Goal: Find specific page/section: Find specific page/section

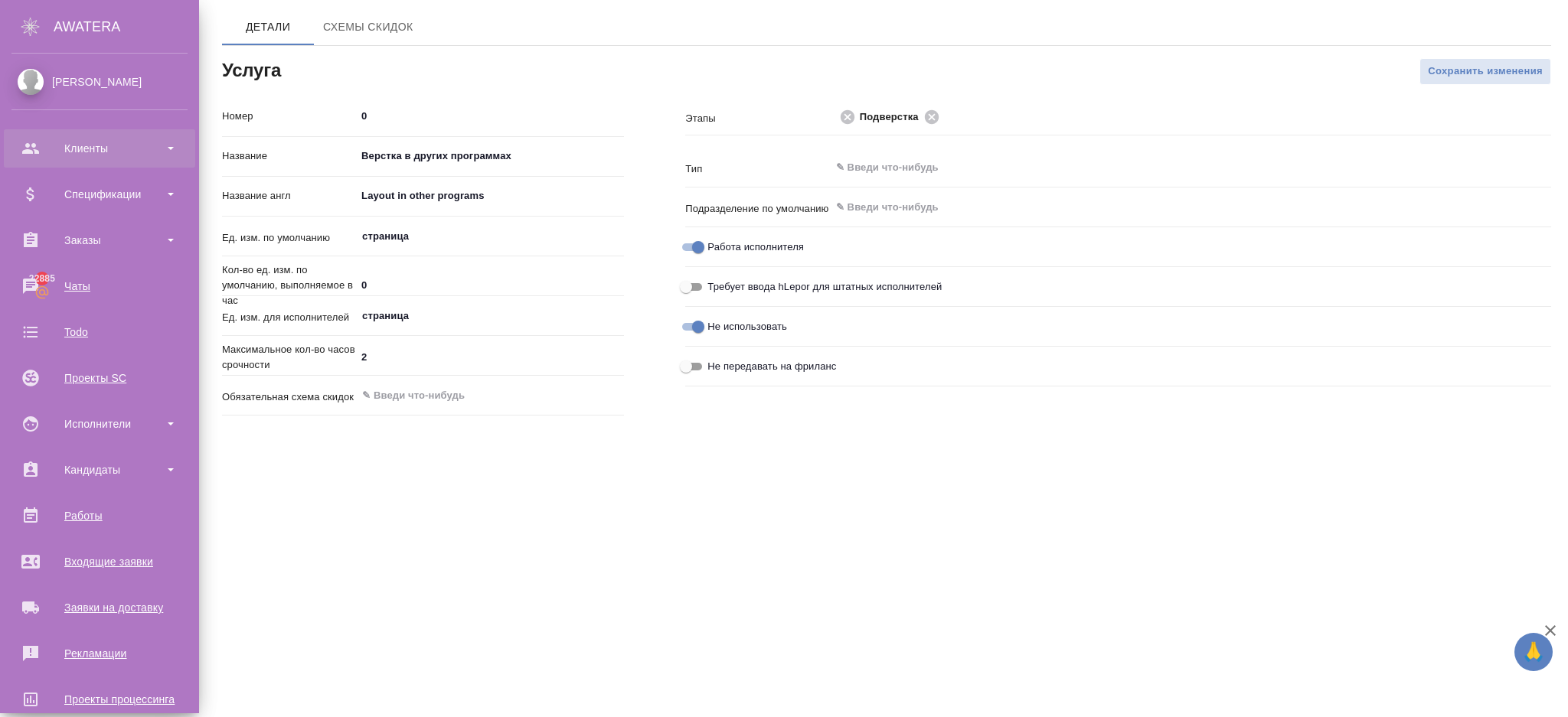
click at [30, 154] on div "Клиенты" at bounding box center [99, 148] width 176 height 23
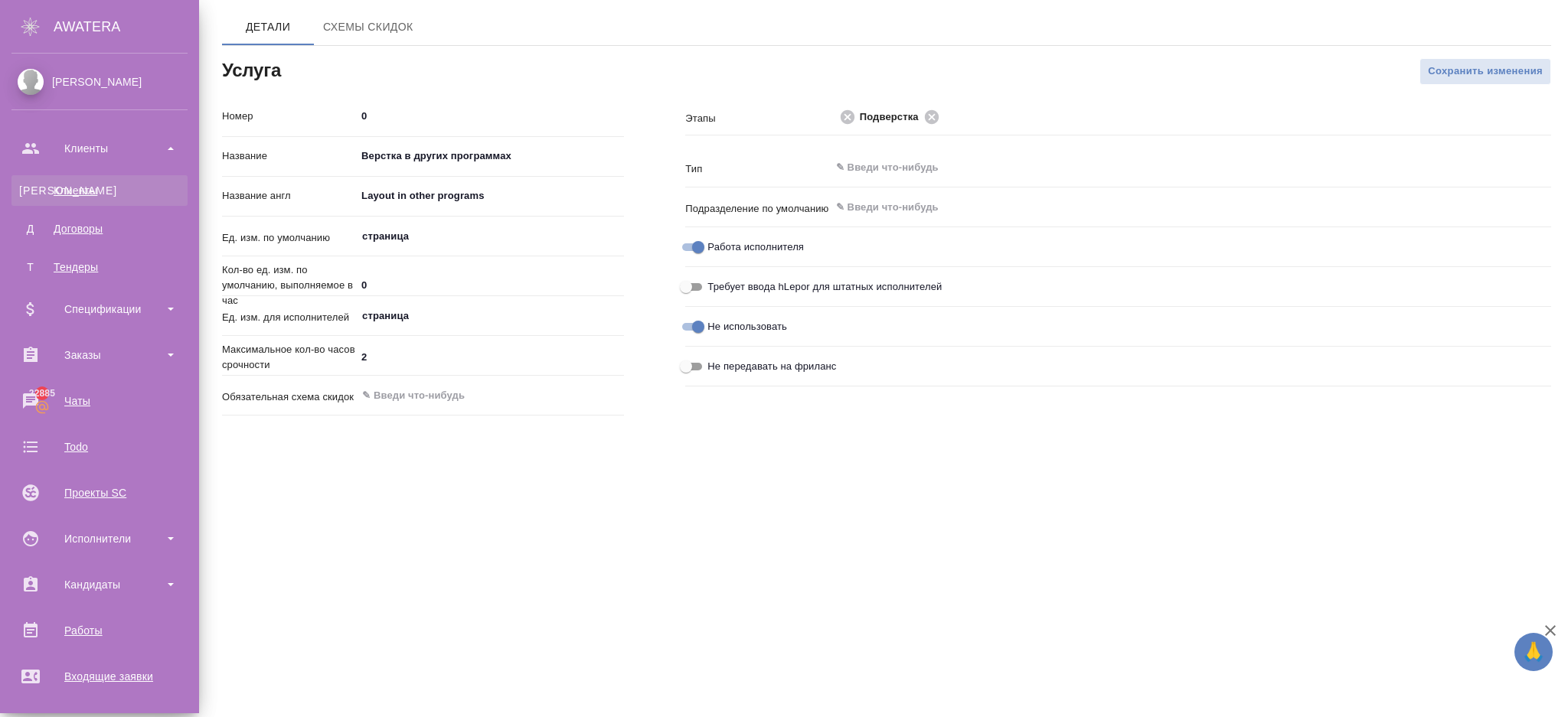
click at [75, 195] on div "Клиенты" at bounding box center [100, 190] width 160 height 15
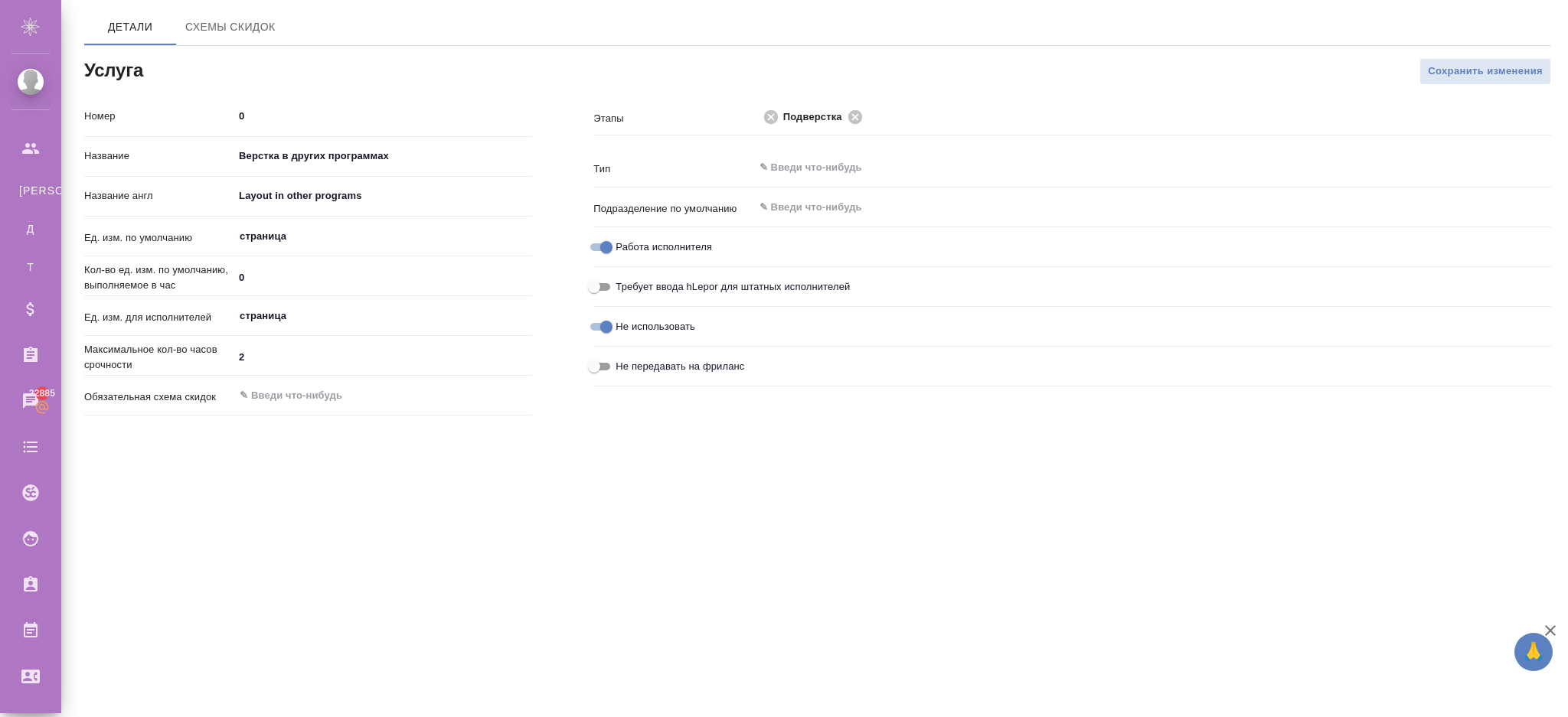
select select "RU"
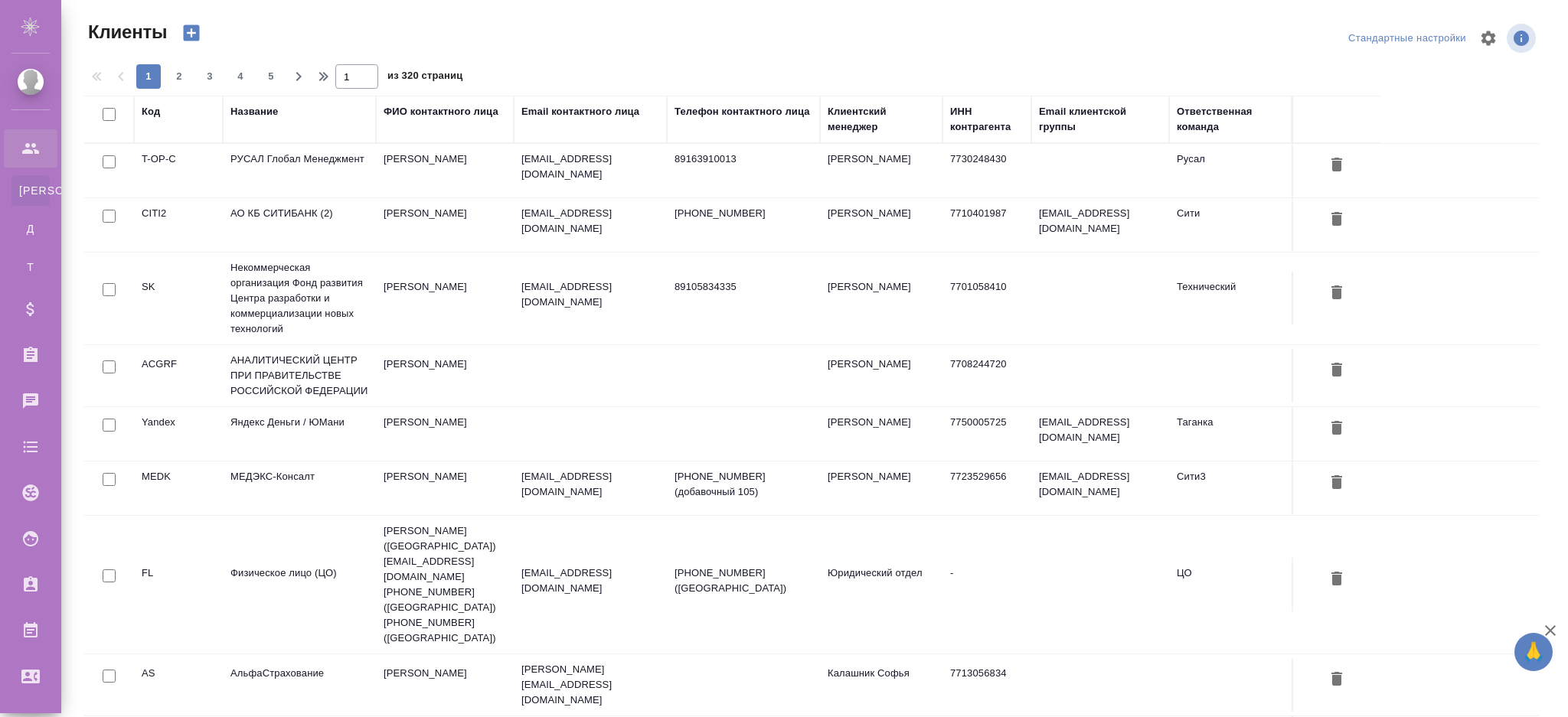
click at [287, 165] on td "РУСАЛ Глобал Менеджмент" at bounding box center [299, 170] width 153 height 54
click at [287, 164] on td "РУСАЛ Глобал Менеджмент" at bounding box center [299, 170] width 153 height 54
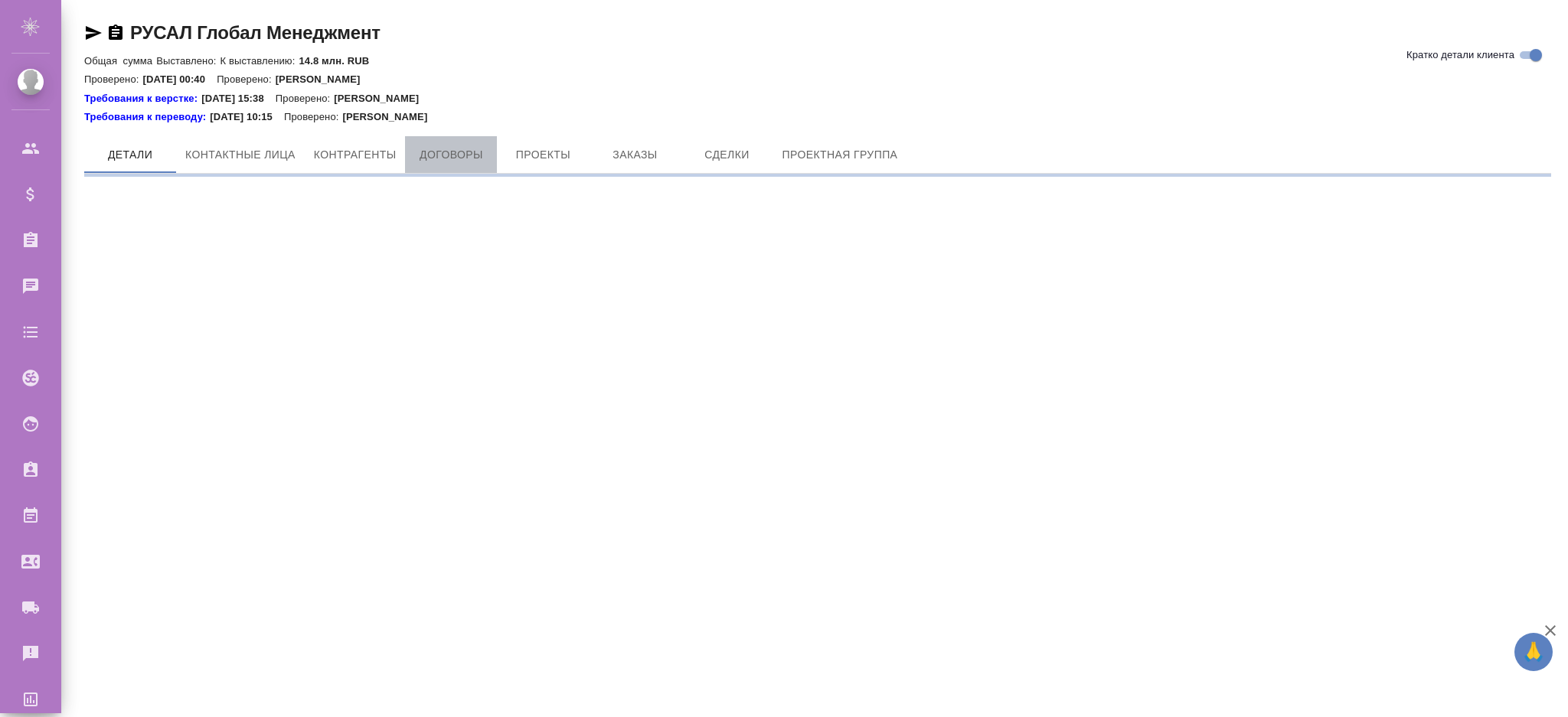
click at [452, 156] on span "Договоры" at bounding box center [451, 155] width 74 height 19
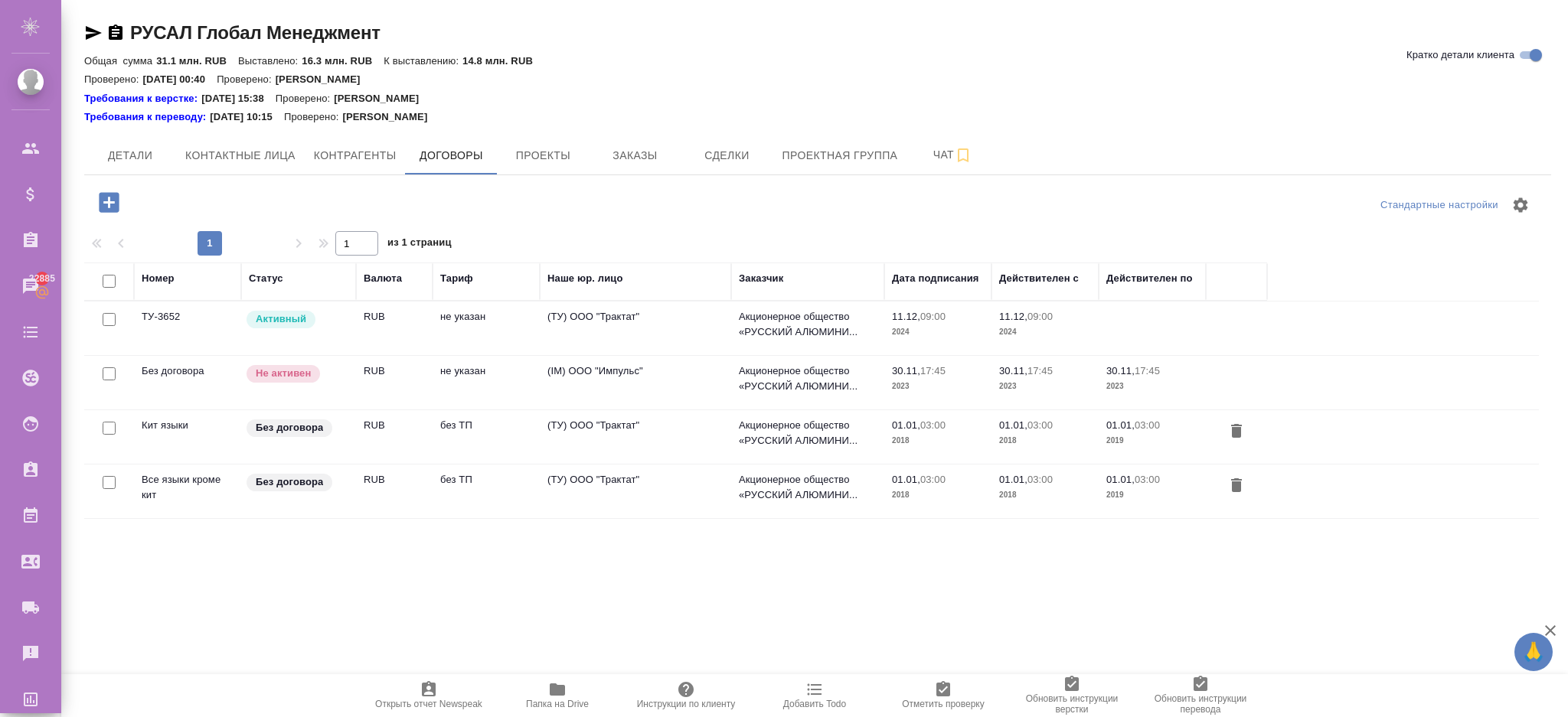
click at [370, 330] on td "RUB" at bounding box center [394, 328] width 76 height 54
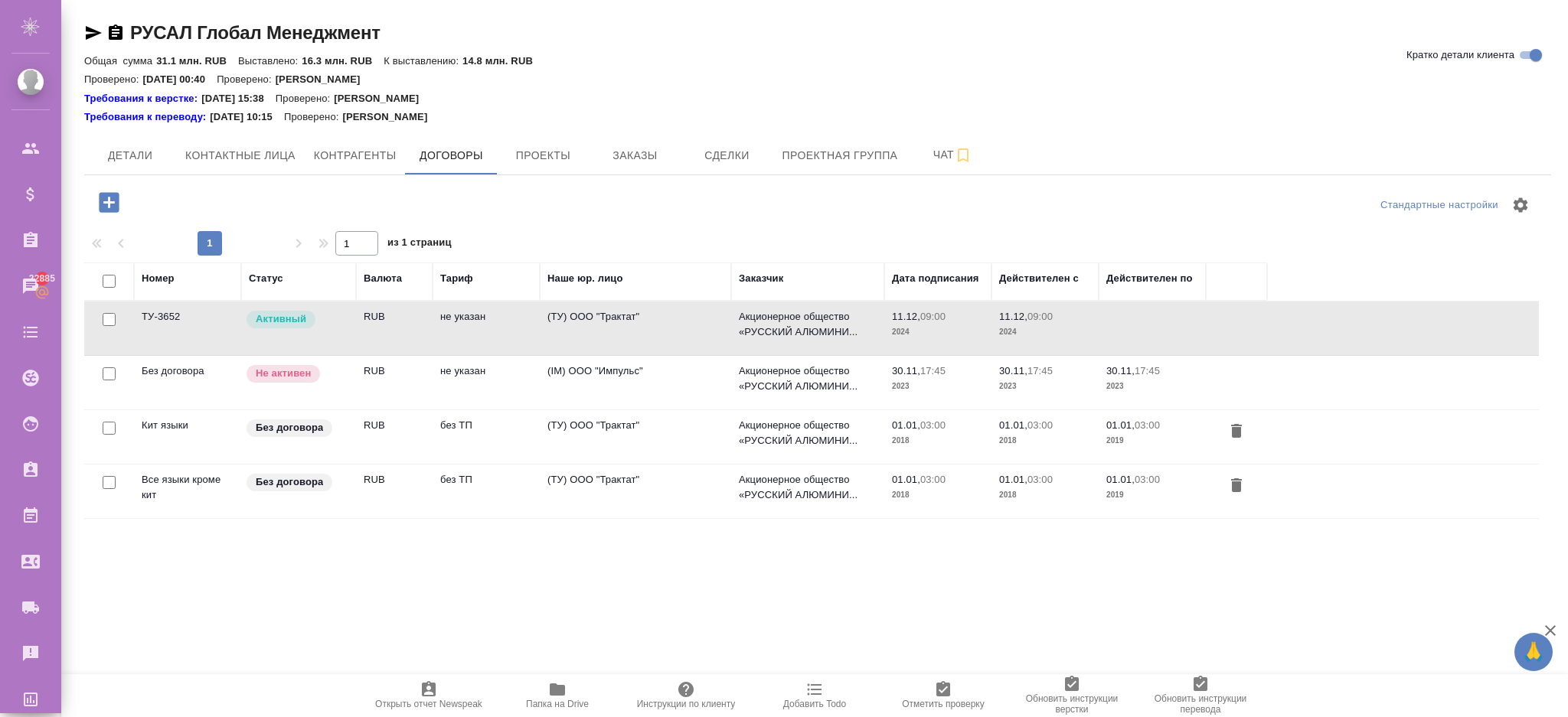
click at [370, 330] on td "RUB" at bounding box center [394, 328] width 76 height 54
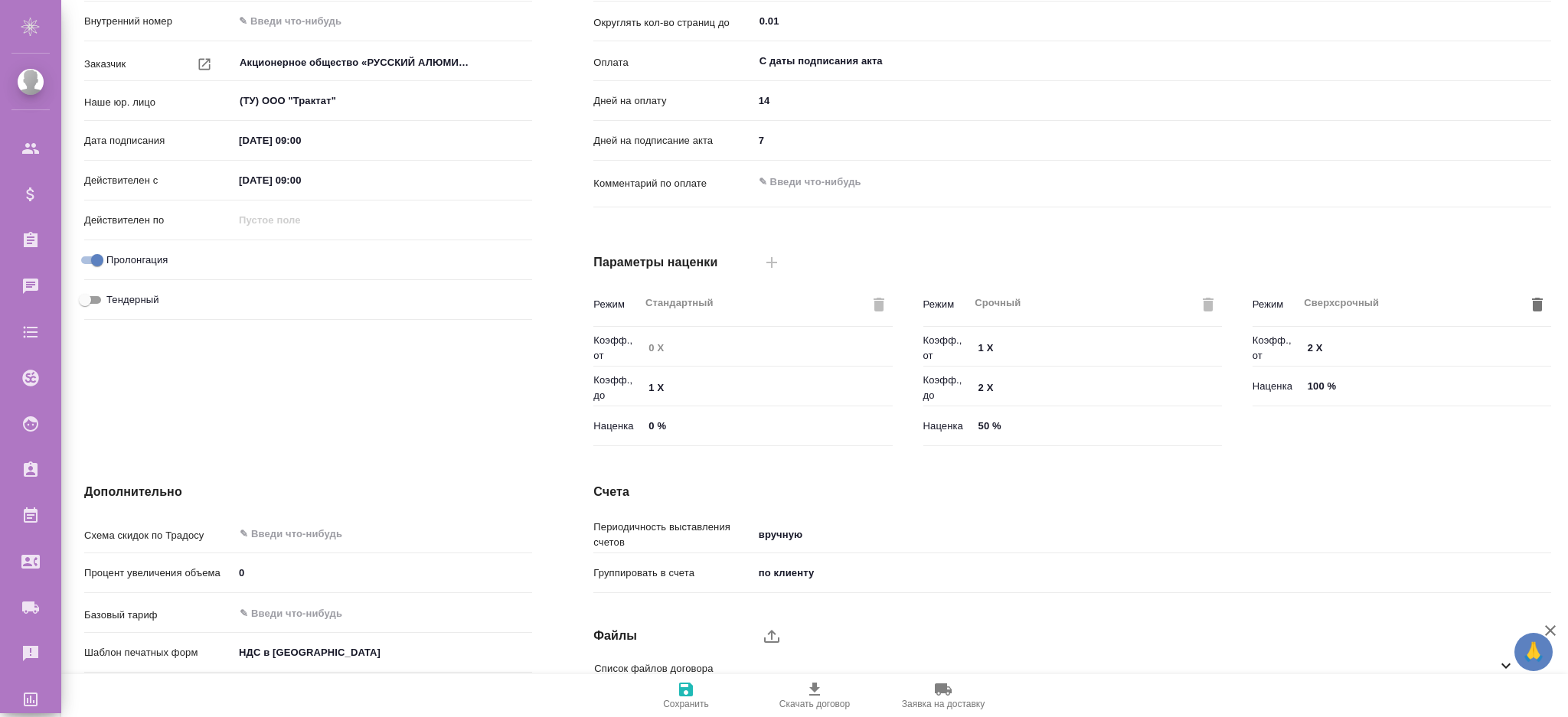
scroll to position [306, 0]
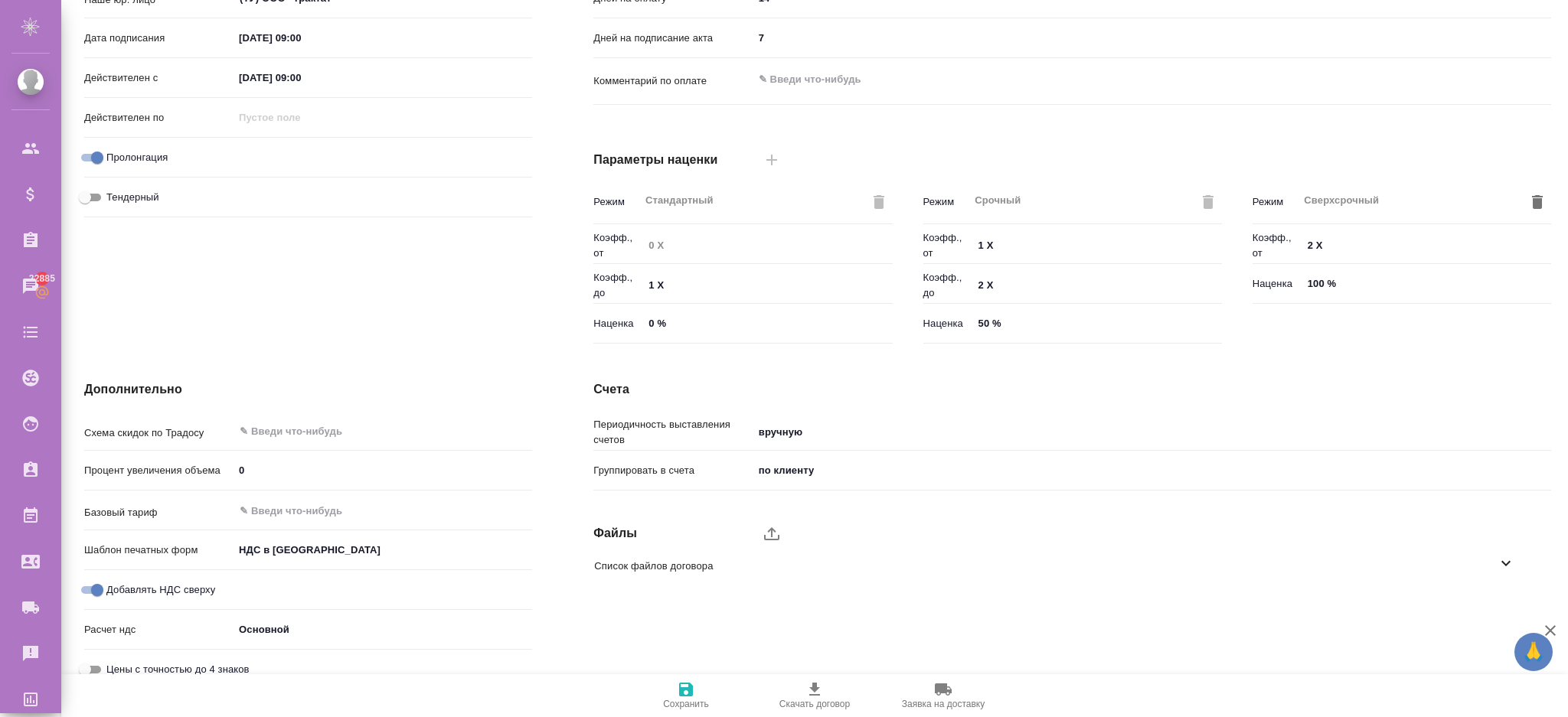
click at [762, 450] on hr at bounding box center [1072, 450] width 958 height 1
click at [762, 444] on body "🙏 .cls-1 fill:#fff; AWATERA Chekhalkova Anastasia Клиенты Спецификации Заказы 2…" at bounding box center [784, 420] width 1568 height 841
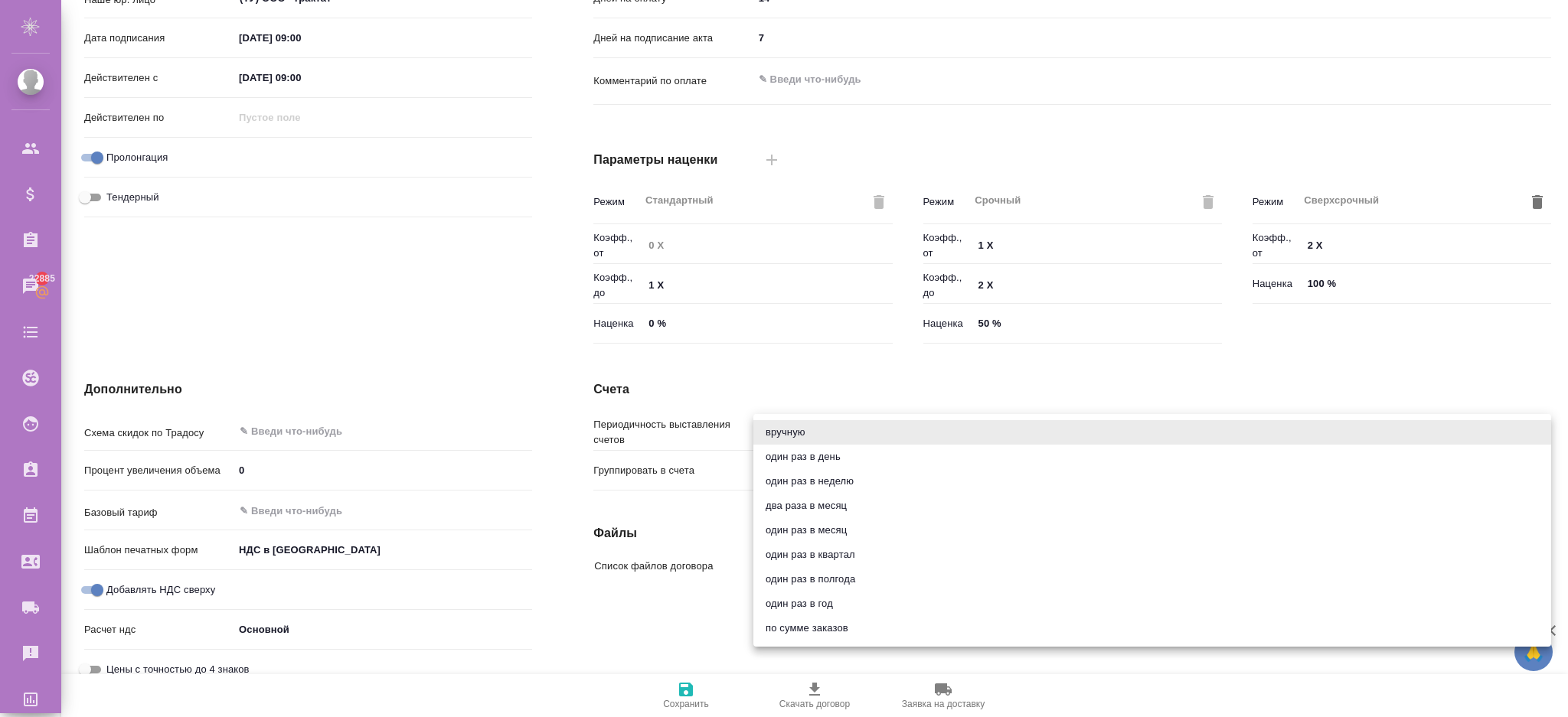
click at [542, 591] on div at bounding box center [784, 358] width 1568 height 717
